Goal: Transaction & Acquisition: Purchase product/service

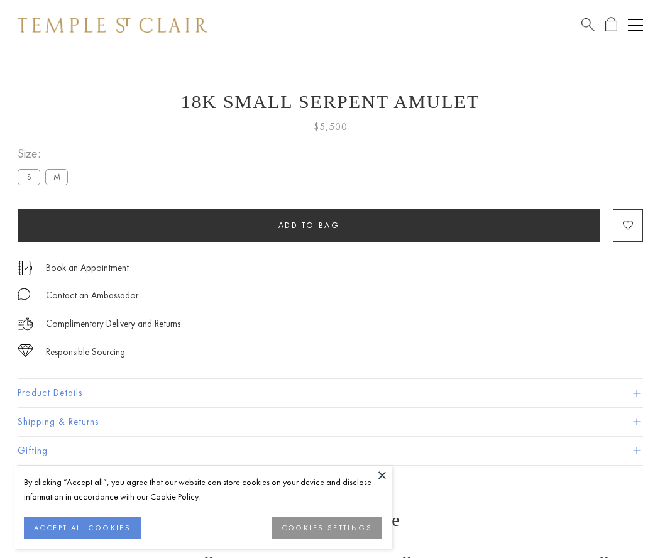
scroll to position [21, 0]
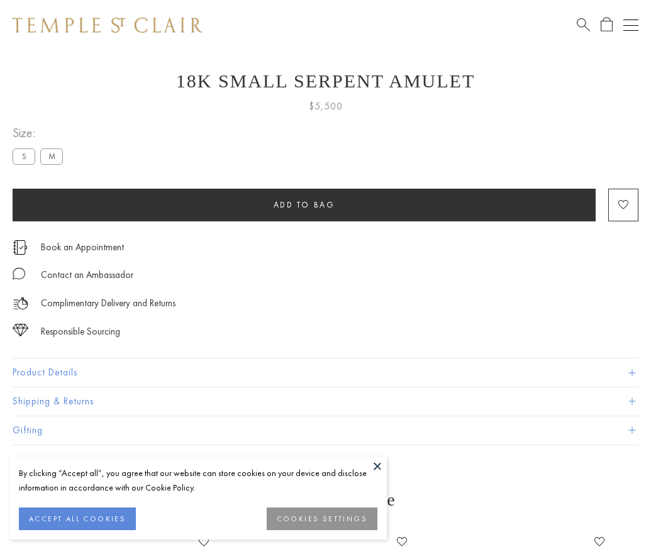
click at [304, 204] on span "Add to bag" at bounding box center [304, 204] width 62 height 11
